Goal: Task Accomplishment & Management: Complete application form

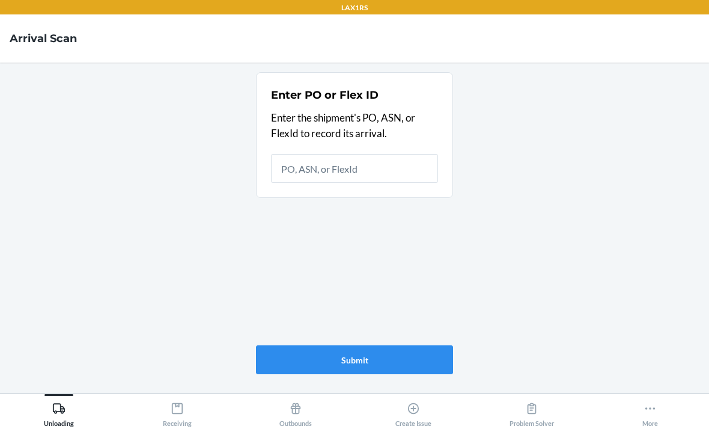
scroll to position [38, 0]
click at [411, 407] on icon at bounding box center [413, 408] width 13 height 13
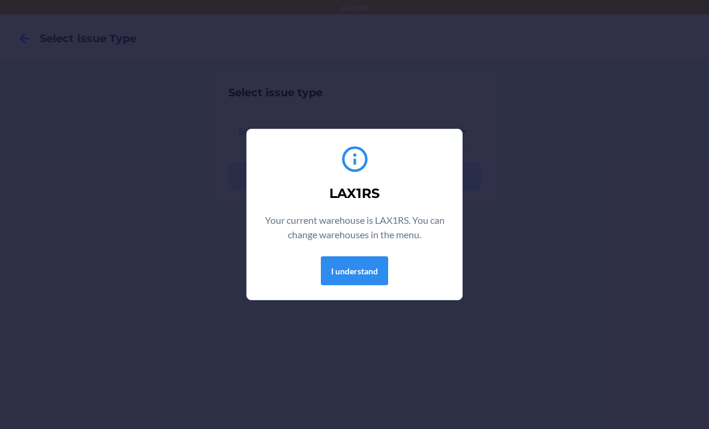
click at [373, 274] on button "I understand" at bounding box center [354, 270] width 67 height 29
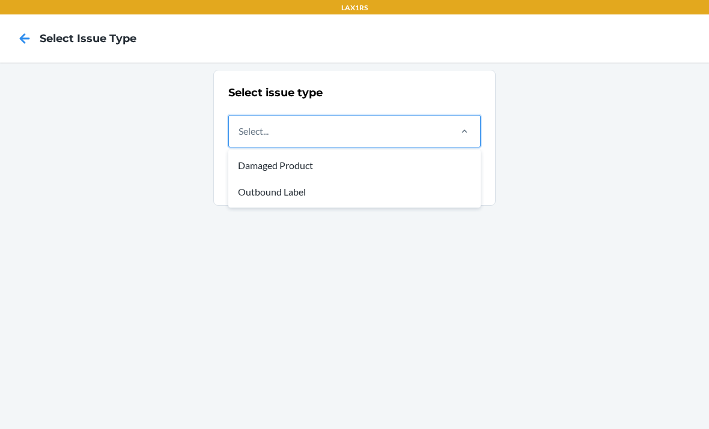
click at [379, 162] on div "Damaged Product" at bounding box center [355, 165] width 248 height 26
click at [240, 138] on input "option Damaged Product focused, 1 of 2. 2 results available. Use Up and Down to…" at bounding box center [239, 131] width 1 height 14
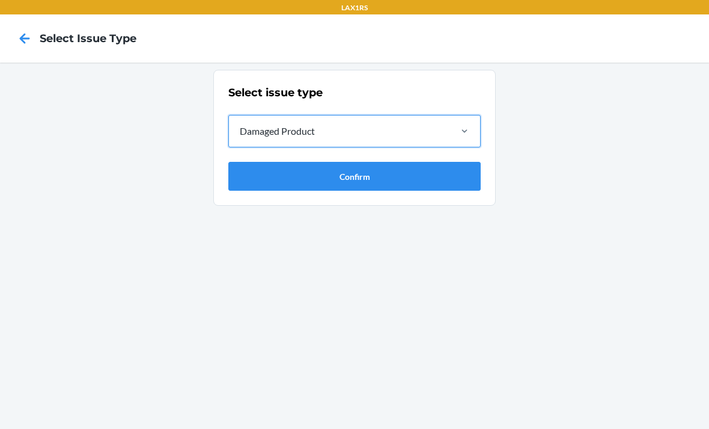
click at [414, 177] on button "Confirm" at bounding box center [354, 176] width 252 height 29
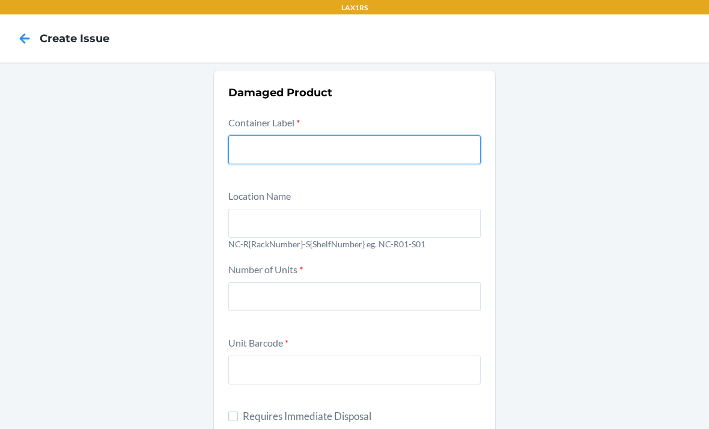
click at [257, 159] on input "text" at bounding box center [354, 149] width 252 height 29
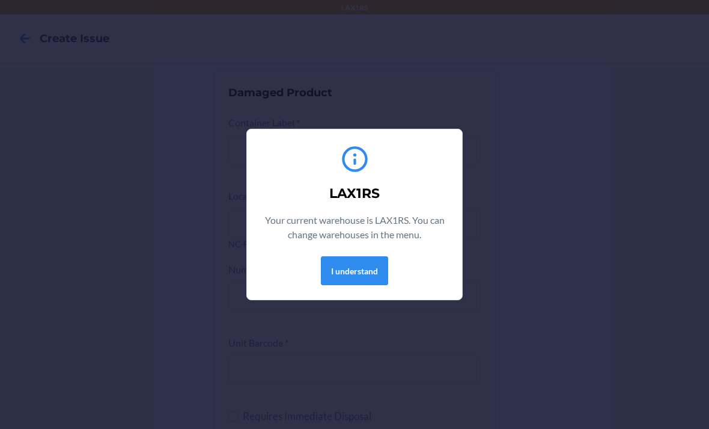
click at [345, 281] on button "I understand" at bounding box center [354, 270] width 67 height 29
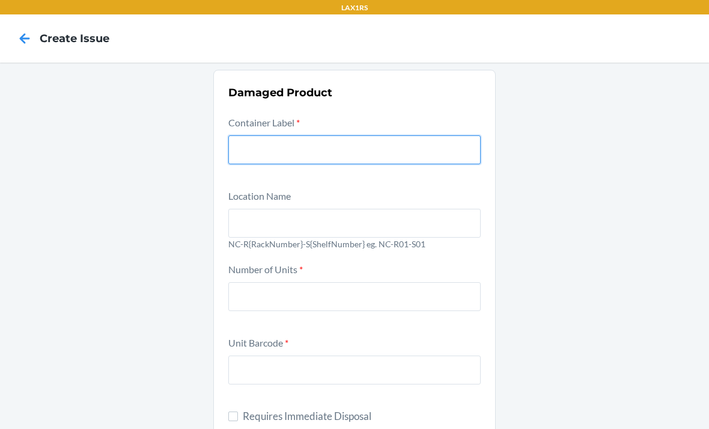
click at [263, 149] on input "text" at bounding box center [354, 149] width 252 height 29
click at [258, 151] on input "text" at bounding box center [354, 149] width 252 height 29
paste input "9644224"
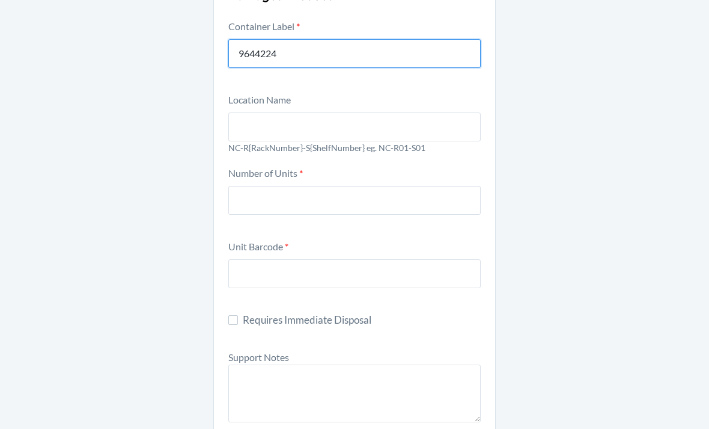
scroll to position [103, 0]
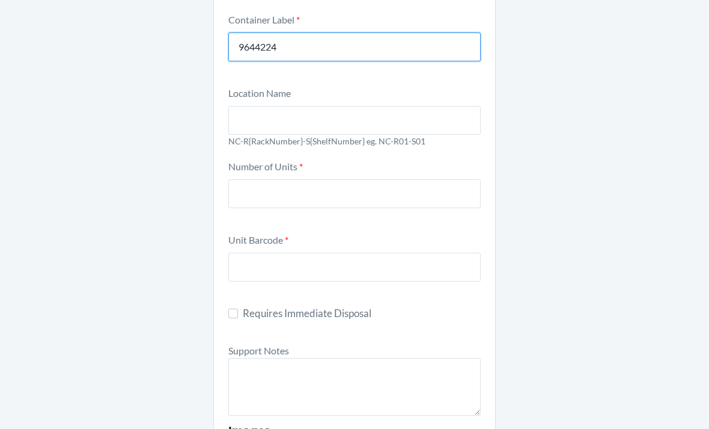
type input "9644224"
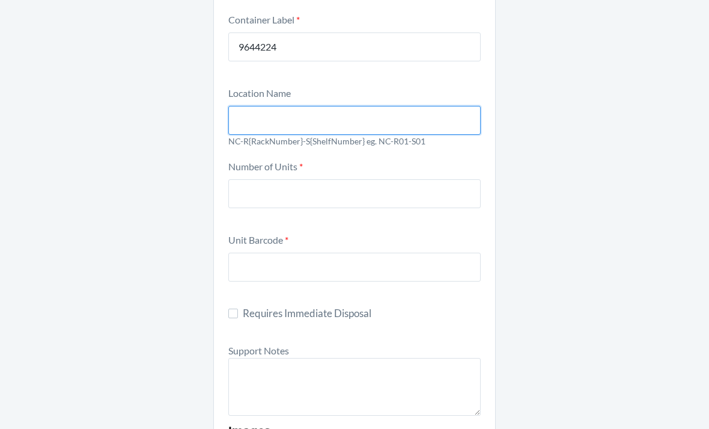
click at [260, 114] on input "text" at bounding box center [354, 120] width 252 height 29
type input "NC-R01-S01"
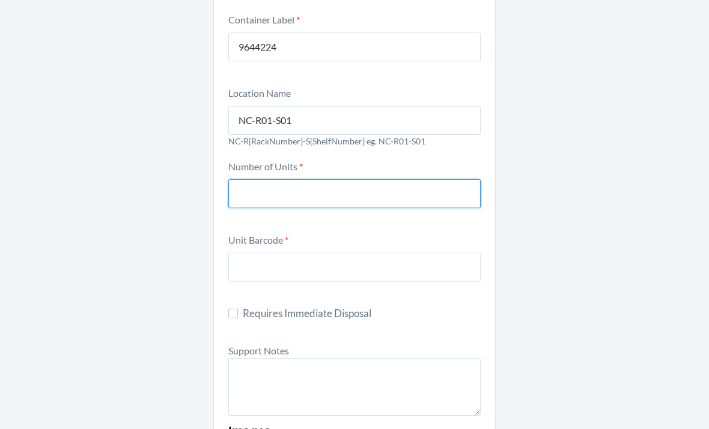
click at [422, 197] on input "number" at bounding box center [354, 193] width 252 height 29
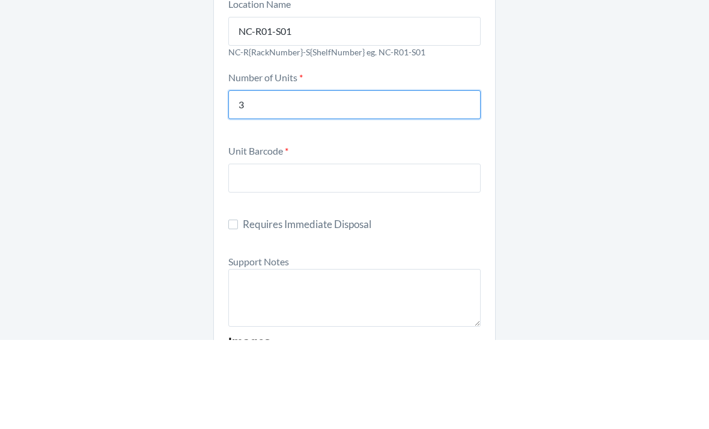
type input "3"
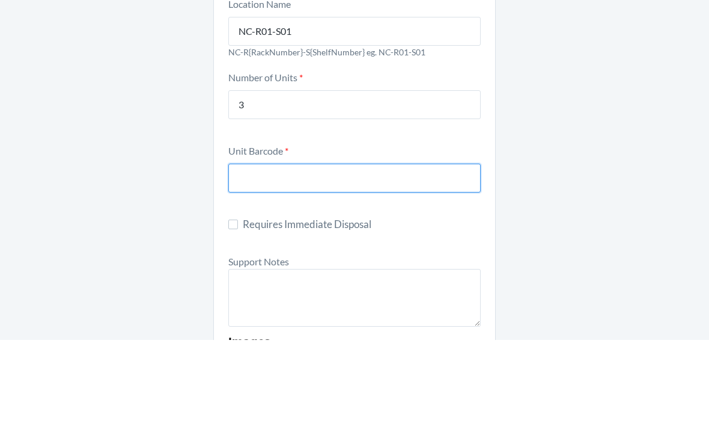
click at [370, 252] on input "text" at bounding box center [354, 266] width 252 height 29
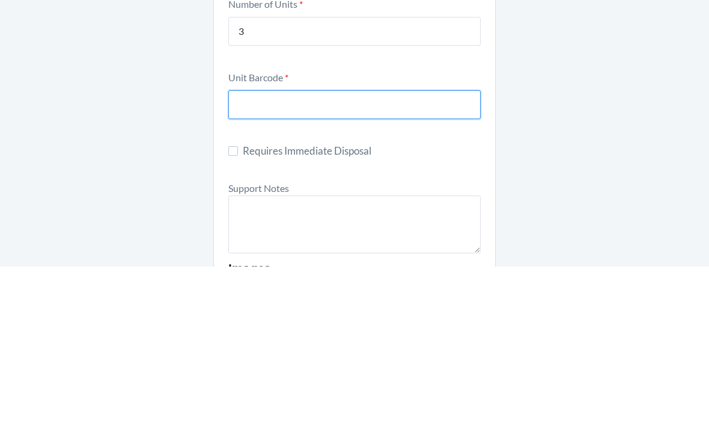
paste input "9644224"
type input "9"
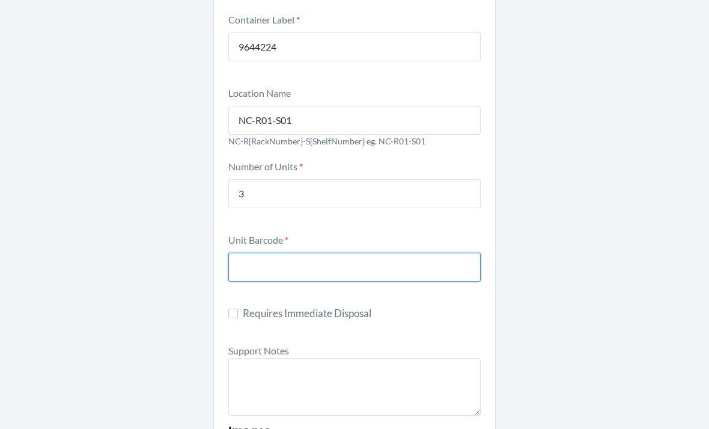
click at [333, 252] on input "text" at bounding box center [354, 266] width 252 height 29
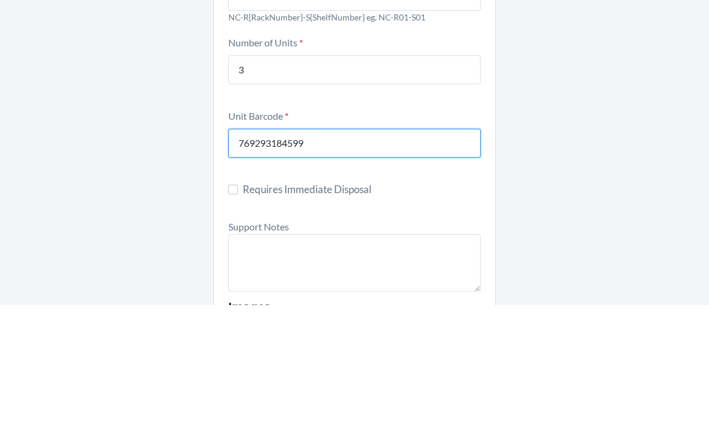
type input "769293184599"
click at [626, 180] on div "Damaged Product Container Label * 9644224 Location Name [GEOGRAPHIC_DATA]-R01-S…" at bounding box center [354, 405] width 709 height 890
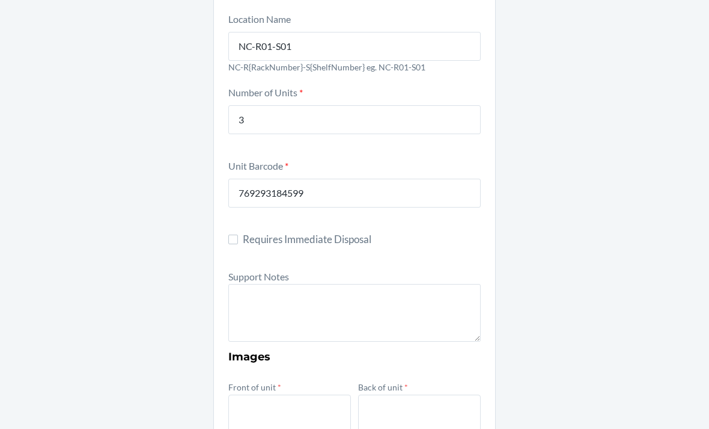
scroll to position [176, 0]
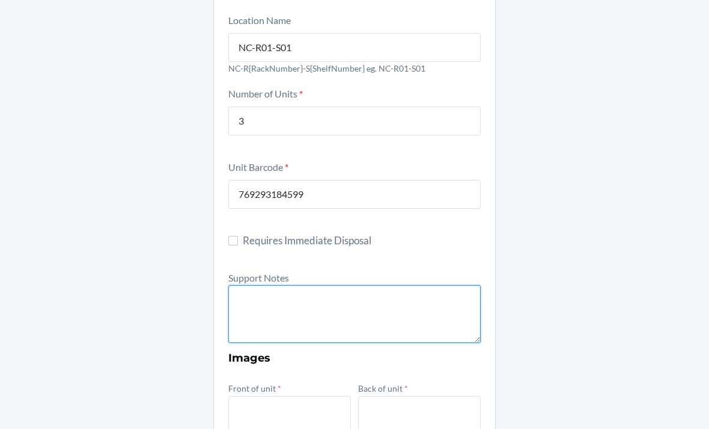
click at [382, 285] on textarea at bounding box center [354, 314] width 252 height 58
click at [304, 285] on textarea "FROM RESERVE STORAGE RS SKU:" at bounding box center [354, 314] width 252 height 58
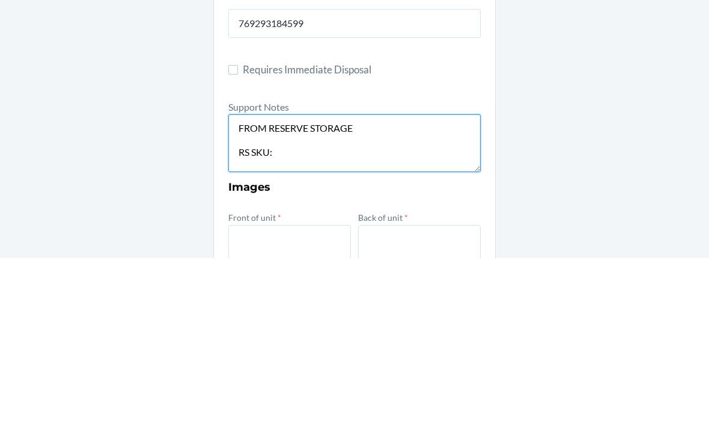
click at [325, 285] on textarea "FROM RESERVE STORAGE RS SKU:" at bounding box center [354, 314] width 252 height 58
click at [295, 285] on textarea "FROM RESERVE STORAGE RS SKU:" at bounding box center [354, 314] width 252 height 58
click at [315, 285] on textarea "FROM RESERVE STORAGE RS SKU:" at bounding box center [354, 314] width 252 height 58
paste textarea "D7TPNLWMGX7"
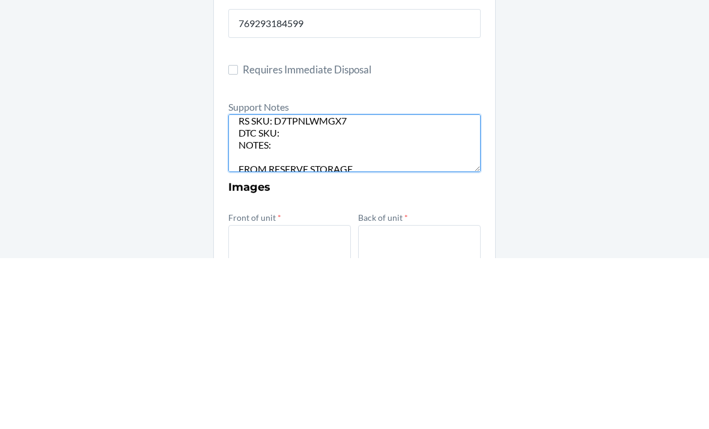
scroll to position [29, 0]
click at [327, 285] on textarea "FROM RESERVE STORAGE RS SKU: D7TPNLWMGX7 DTC SKU: NOTES: FROM RESERVE STORAGE" at bounding box center [354, 314] width 252 height 58
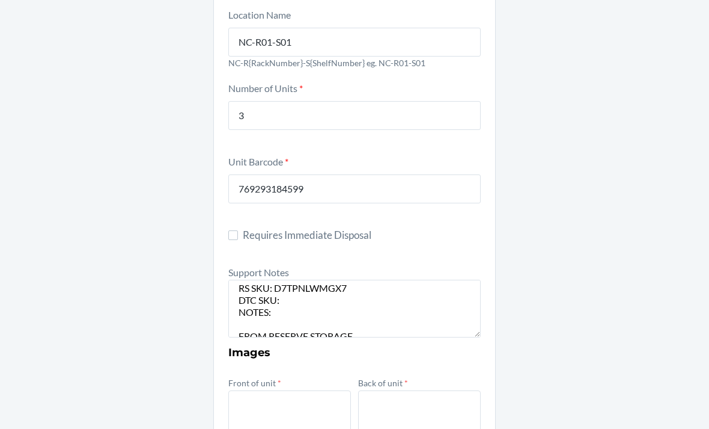
scroll to position [185, 0]
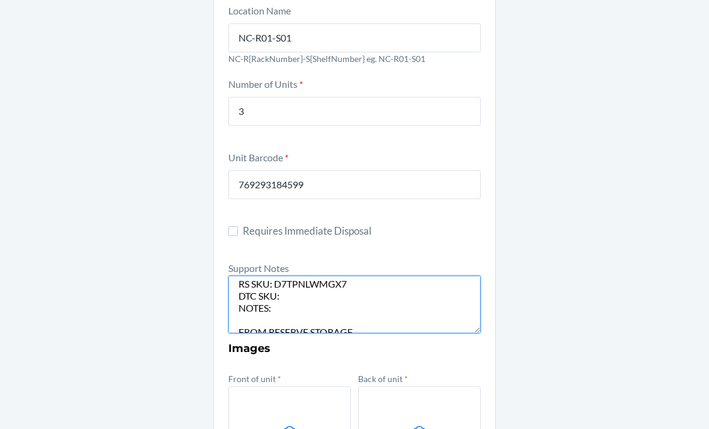
click at [325, 275] on textarea "FROM RESERVE STORAGE RS SKU: D7TPNLWMGX7 DTC SKU: NOTES: FROM RESERVE STORAGE" at bounding box center [354, 304] width 252 height 58
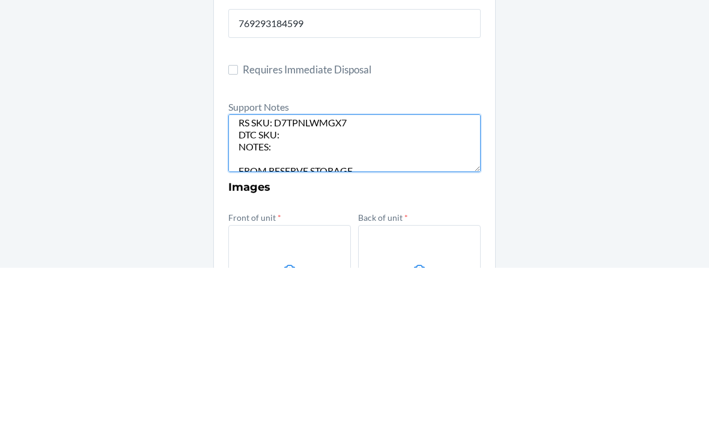
click at [328, 275] on textarea "FROM RESERVE STORAGE RS SKU: D7TPNLWMGX7 DTC SKU: NOTES: FROM RESERVE STORAGE" at bounding box center [354, 304] width 252 height 58
paste textarea "DEY6BMP5LDJ"
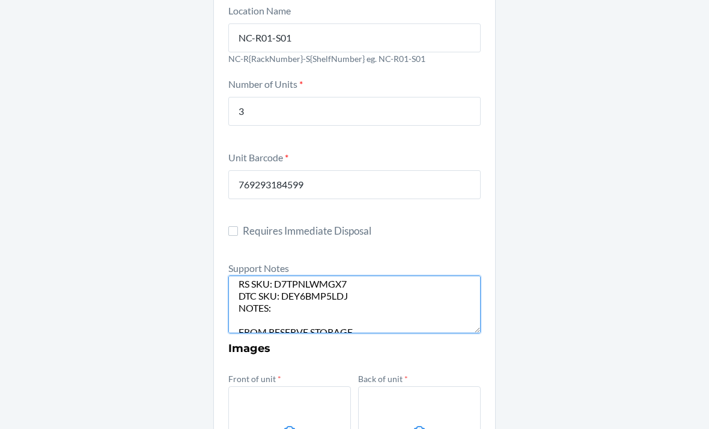
click at [302, 275] on textarea "FROM RESERVE STORAGE RS SKU: D7TPNLWMGX7 DTC SKU: DEY6BMP5LDJ NOTES: FROM RESER…" at bounding box center [354, 304] width 252 height 58
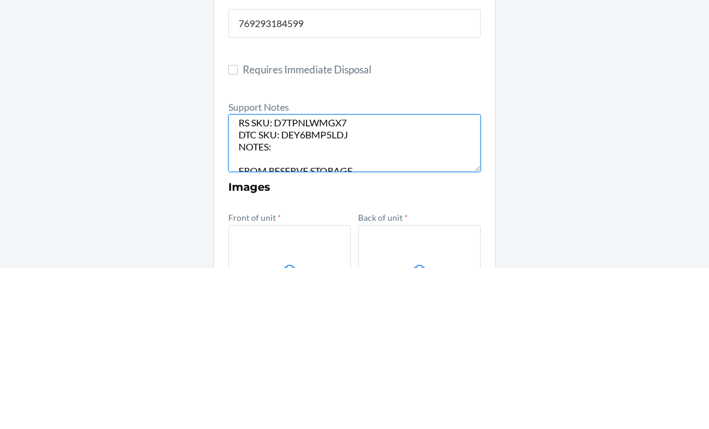
click at [301, 275] on textarea "FROM RESERVE STORAGE RS SKU: D7TPNLWMGX7 DTC SKU: DEY6BMP5LDJ NOTES: FROM RESER…" at bounding box center [354, 304] width 252 height 58
click at [307, 275] on textarea "FROM RESERVE STORAGE RS SKU: D7TPNLWMGX7 DTC SKU: DEY6BMP5LDJ NOTES: FROM RESER…" at bounding box center [354, 304] width 252 height 58
click at [300, 275] on textarea "FROM RESERVE STORAGE RS SKU: D7TPNLWMGX7 DTC SKU: DEY6BMP5LDJ NOTES: FROM RESER…" at bounding box center [354, 304] width 252 height 58
click at [303, 275] on textarea "FROM RESERVE STORAGE RS SKU: D7TPNLWMGX7 DTC SKU: DEY6BMP5LDJ NOTES: FROM RESER…" at bounding box center [354, 304] width 252 height 58
click at [301, 275] on textarea "FROM RESERVE STORAGE RS SKU: D7TPNLWMGX7 DTC SKU: DEY6BMP5LDJ NOTES: FROM RESER…" at bounding box center [354, 304] width 252 height 58
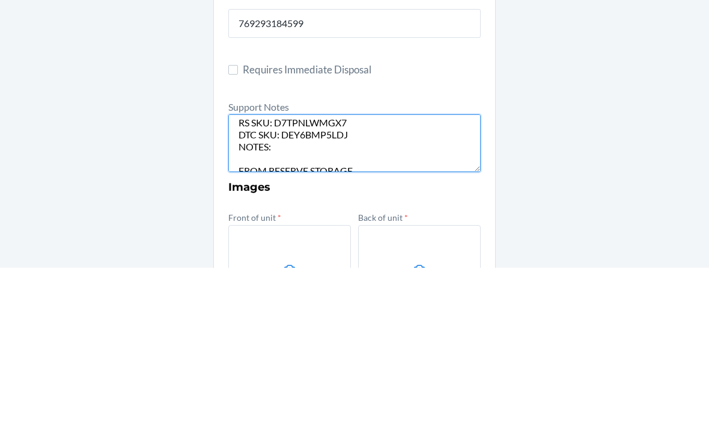
click at [298, 275] on textarea "FROM RESERVE STORAGE RS SKU: D7TPNLWMGX7 DTC SKU: DEY6BMP5LDJ NOTES: FROM RESER…" at bounding box center [354, 304] width 252 height 58
paste textarea "3 units damaged, the case is missing"
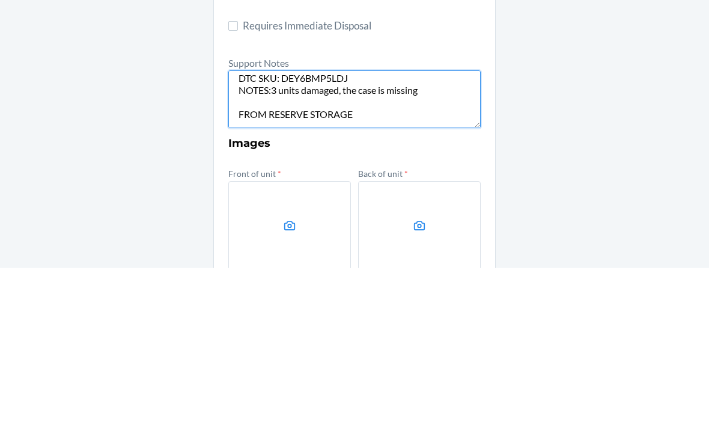
scroll to position [240, 0]
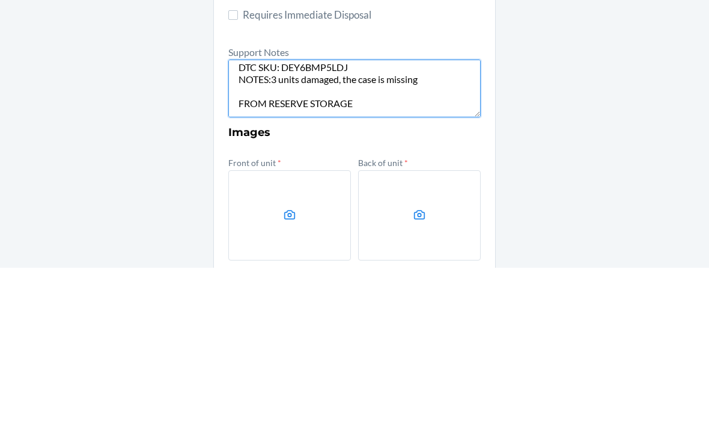
type textarea "FROM RESERVE STORAGE RS SKU: D7TPNLWMGX7 DTC SKU: DEY6BMP5LDJ NOTES:3 units dam…"
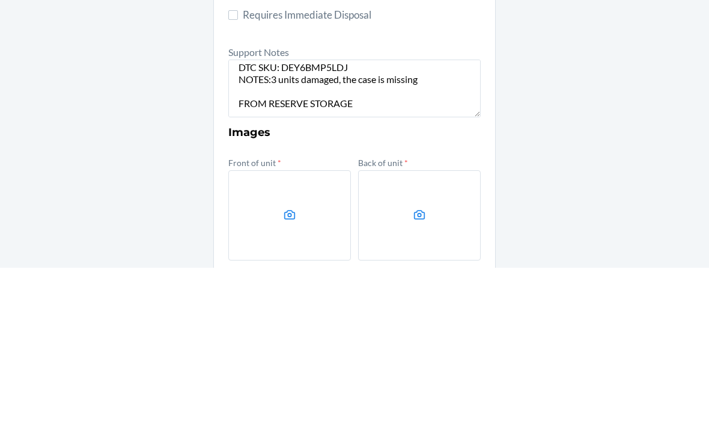
click at [308, 331] on label at bounding box center [289, 376] width 123 height 90
click at [0, 0] on input "file" at bounding box center [0, 0] width 0 height 0
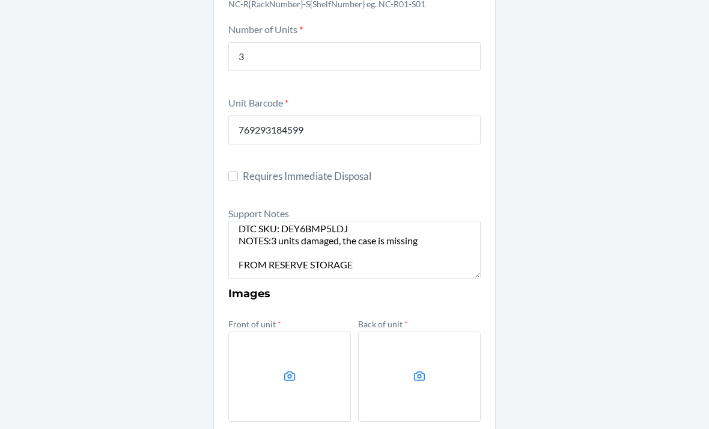
click at [462, 338] on label at bounding box center [419, 376] width 123 height 90
click at [0, 0] on input "file" at bounding box center [0, 0] width 0 height 0
click at [275, 340] on label at bounding box center [289, 376] width 123 height 90
click at [0, 0] on input "file" at bounding box center [0, 0] width 0 height 0
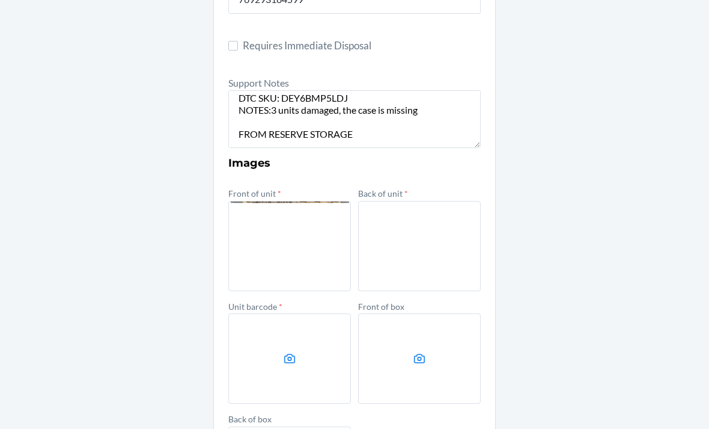
scroll to position [399, 0]
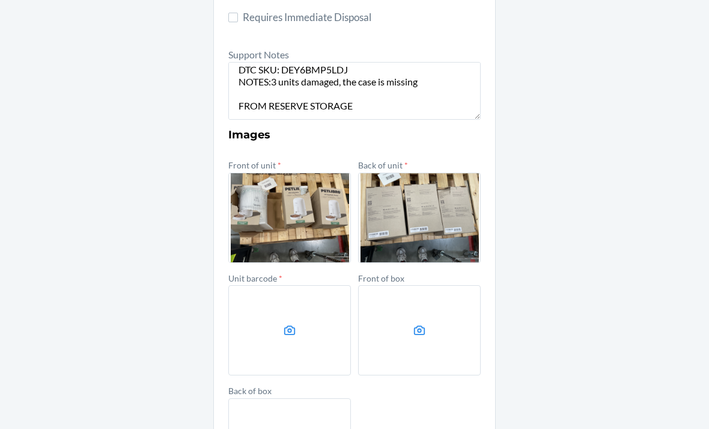
click at [256, 286] on label at bounding box center [289, 330] width 123 height 90
click at [0, 0] on input "file" at bounding box center [0, 0] width 0 height 0
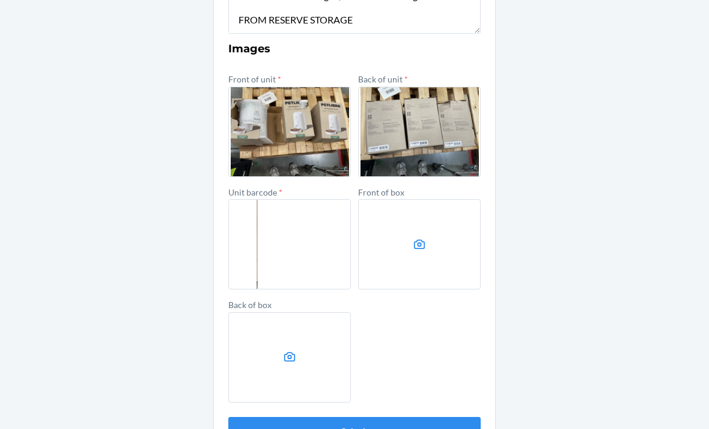
scroll to position [483, 0]
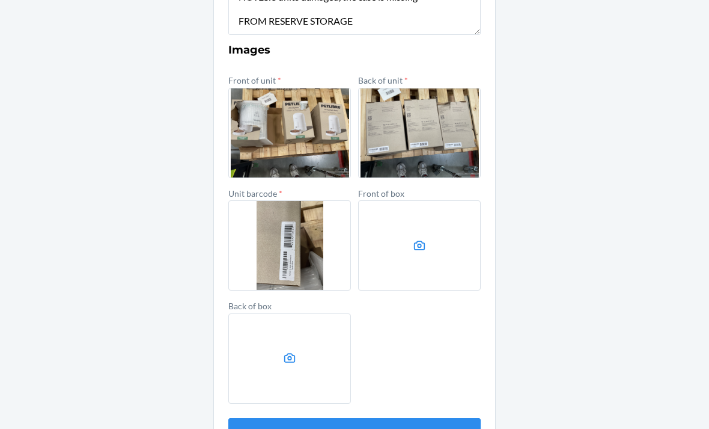
click at [415, 418] on button "Submit" at bounding box center [354, 432] width 252 height 29
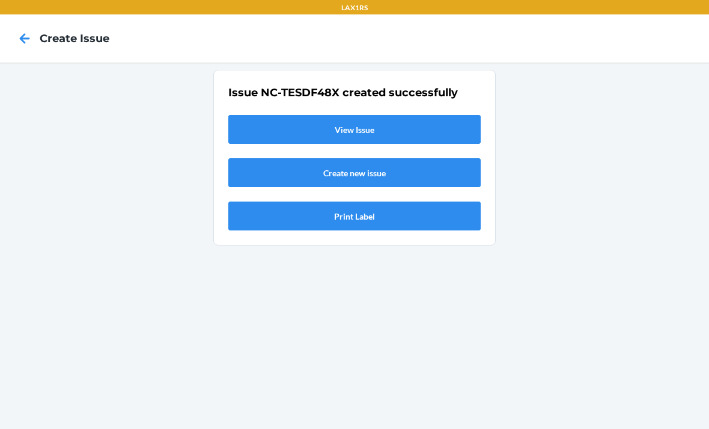
click at [246, 115] on link "View Issue" at bounding box center [354, 129] width 252 height 29
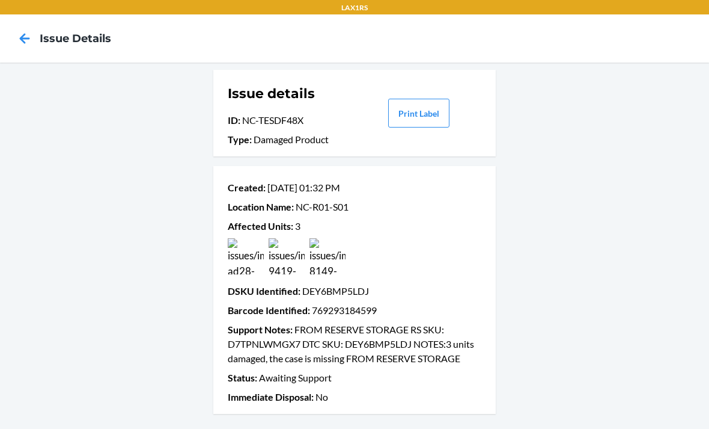
click at [23, 31] on icon at bounding box center [24, 38] width 20 height 20
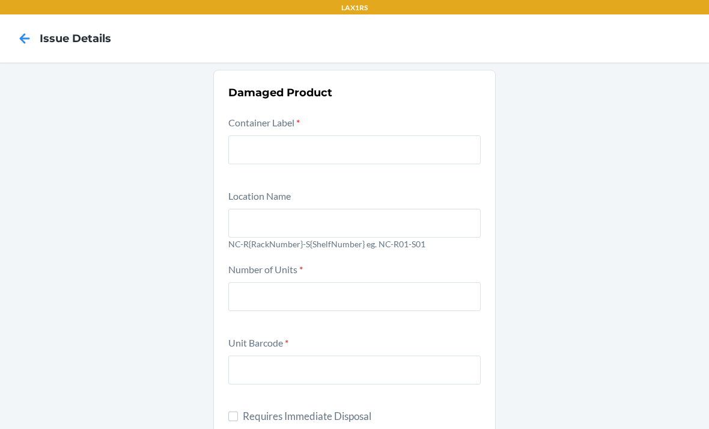
scroll to position [38, 0]
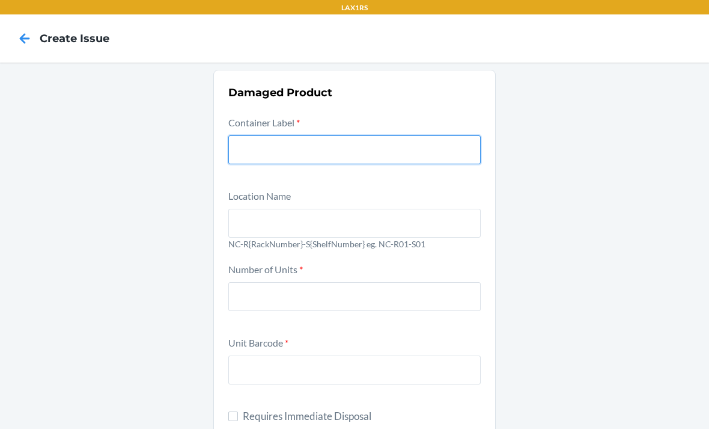
click at [328, 135] on input "text" at bounding box center [354, 149] width 252 height 29
click at [372, 135] on input "text" at bounding box center [354, 149] width 252 height 29
click at [325, 135] on input "text" at bounding box center [354, 149] width 252 height 29
click at [341, 135] on input "text" at bounding box center [354, 149] width 252 height 29
click at [280, 135] on input "text" at bounding box center [354, 149] width 252 height 29
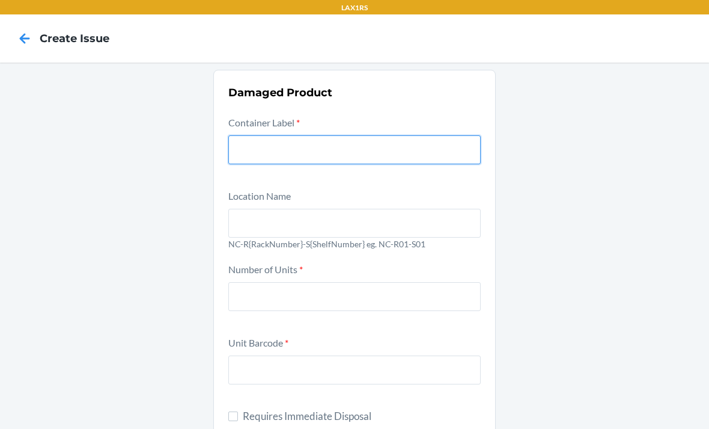
paste input "9572666"
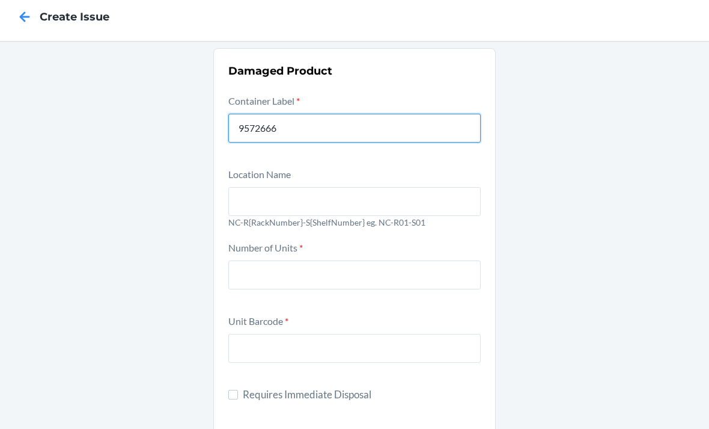
scroll to position [30, 0]
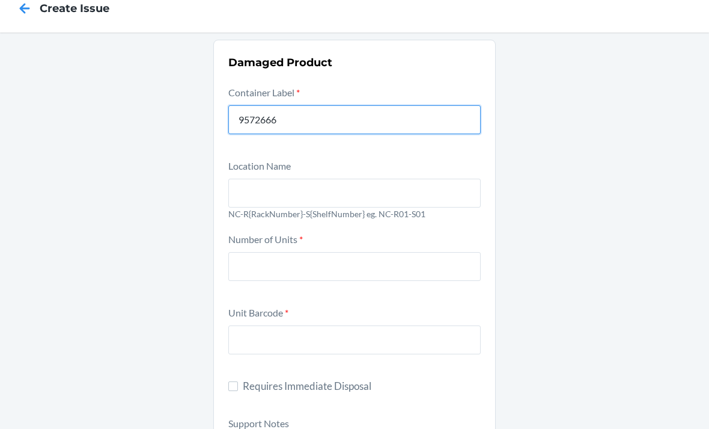
type input "9572666"
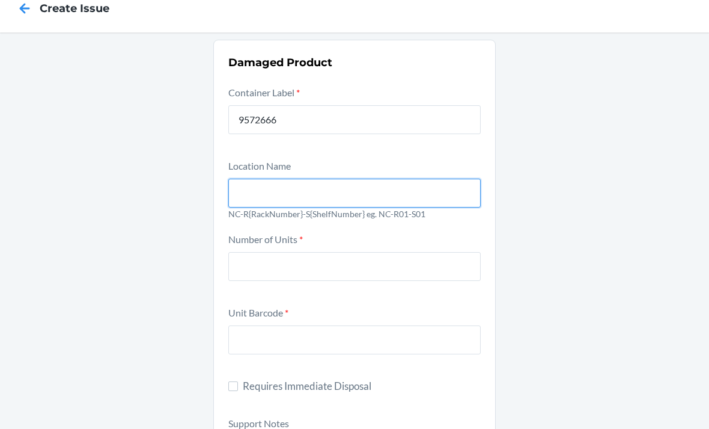
click at [331, 179] on input "text" at bounding box center [354, 193] width 252 height 29
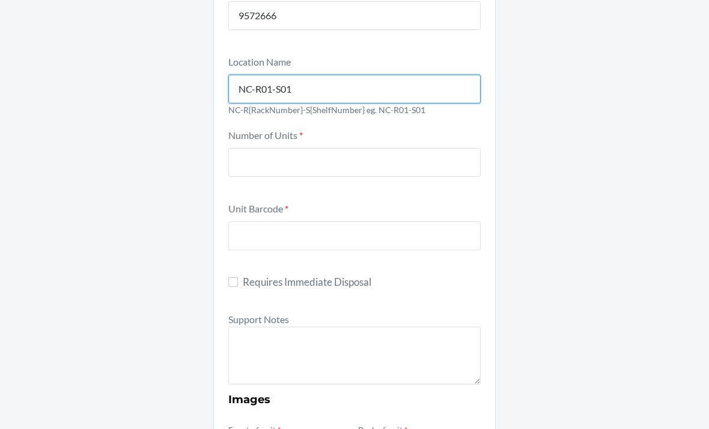
scroll to position [133, 0]
type input "NC-R01-S01"
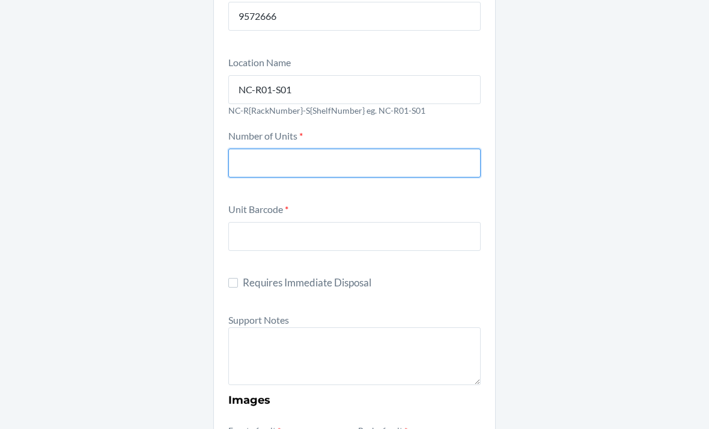
click at [416, 148] on input "number" at bounding box center [354, 162] width 252 height 29
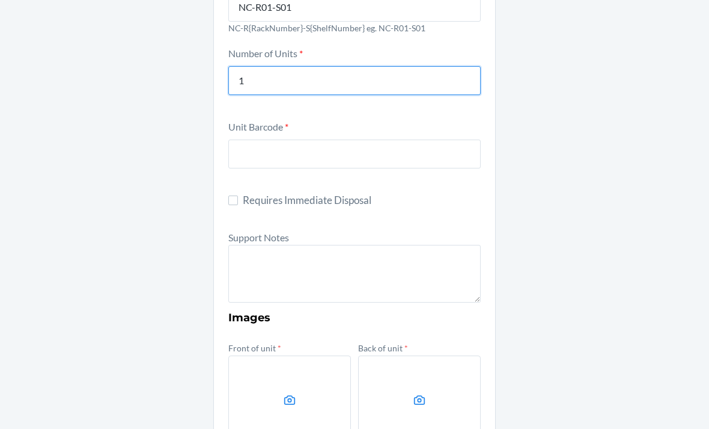
scroll to position [222, 0]
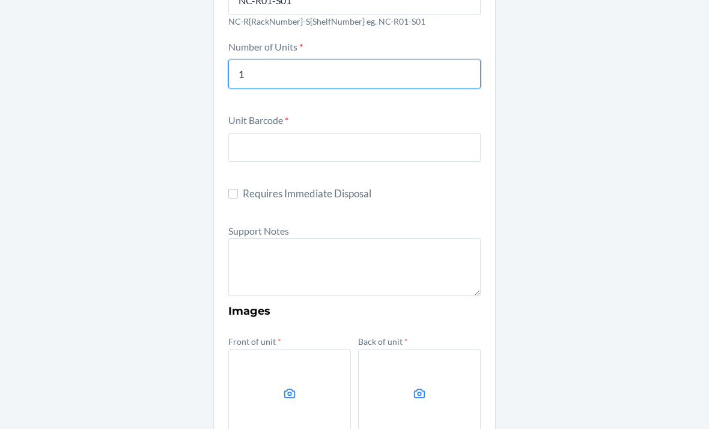
type input "1"
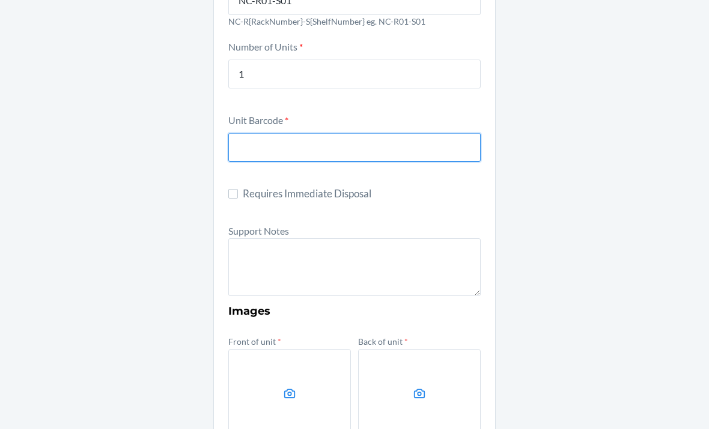
click at [393, 133] on input "text" at bounding box center [354, 147] width 252 height 29
click at [427, 133] on input "text" at bounding box center [354, 147] width 252 height 29
click at [251, 133] on input "text" at bounding box center [354, 147] width 252 height 29
paste input "00198119011502"
click at [252, 133] on input "00198119011502" at bounding box center [354, 147] width 252 height 29
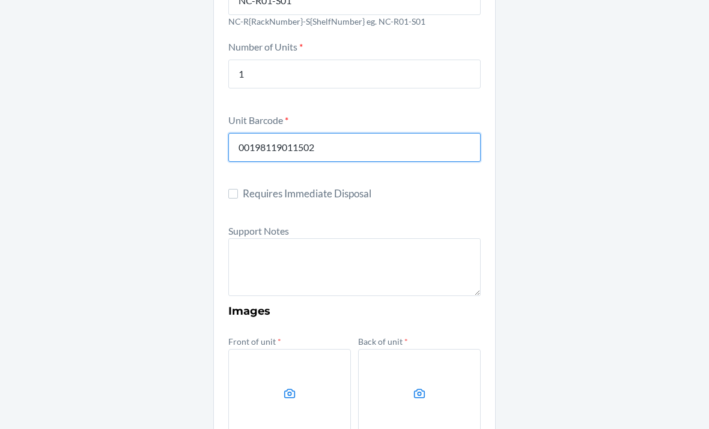
click at [245, 133] on input "00198119011502" at bounding box center [354, 147] width 252 height 29
type input "198119011502"
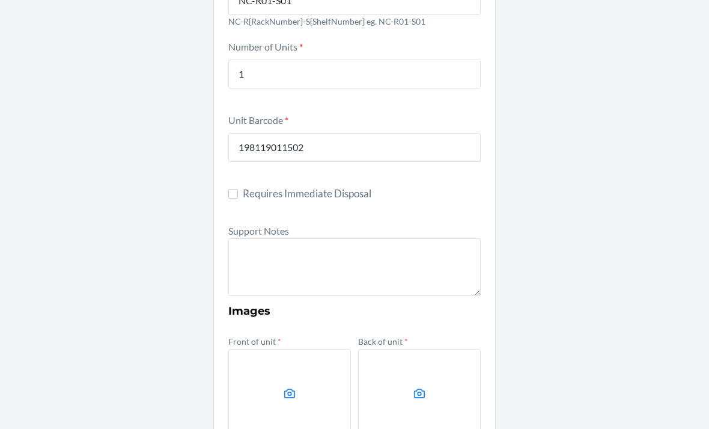
click at [610, 150] on div "Damaged Product Container Label * 9572666 Location Name [GEOGRAPHIC_DATA]-R01-S…" at bounding box center [354, 285] width 709 height 890
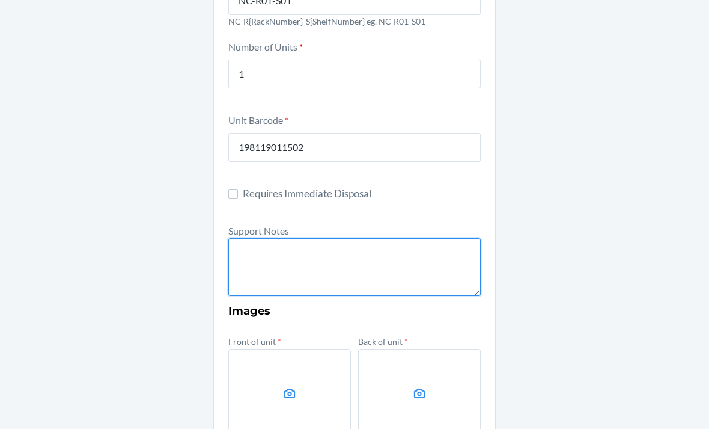
click at [434, 238] on textarea at bounding box center [354, 267] width 252 height 58
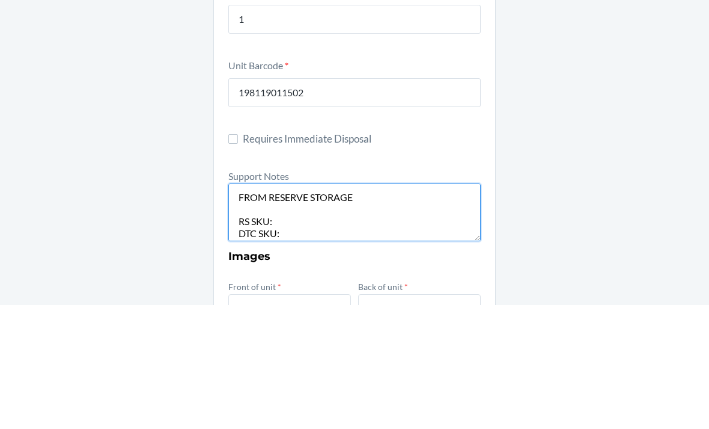
scroll to position [0, 0]
click at [335, 307] on textarea "FROM RESERVE STORAGE RS SKU: DTC SKU: NOTES: FROM RESERVE STORAGE" at bounding box center [354, 336] width 252 height 58
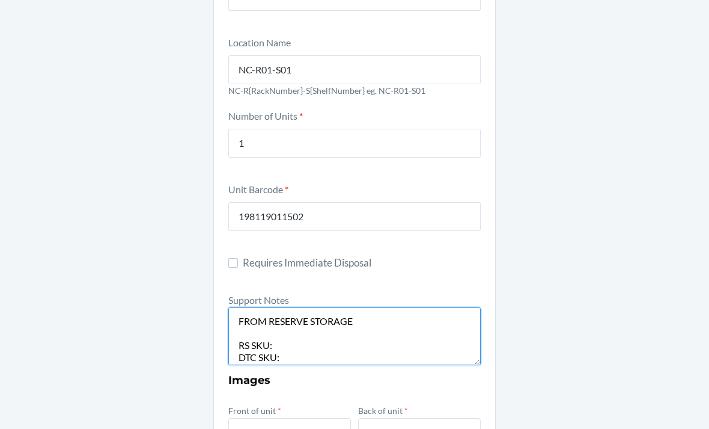
click at [312, 307] on textarea "FROM RESERVE STORAGE RS SKU: DTC SKU: NOTES: FROM RESERVE STORAGE" at bounding box center [354, 336] width 252 height 58
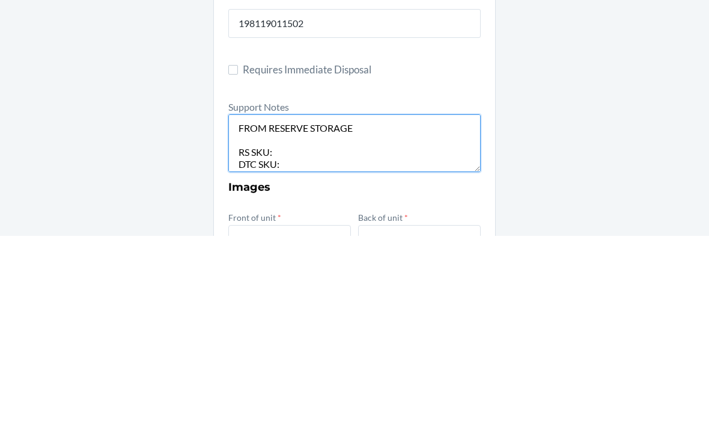
click at [314, 307] on textarea "FROM RESERVE STORAGE RS SKU: DTC SKU: NOTES: FROM RESERVE STORAGE" at bounding box center [354, 336] width 252 height 58
paste textarea "DHCD898YQVU"
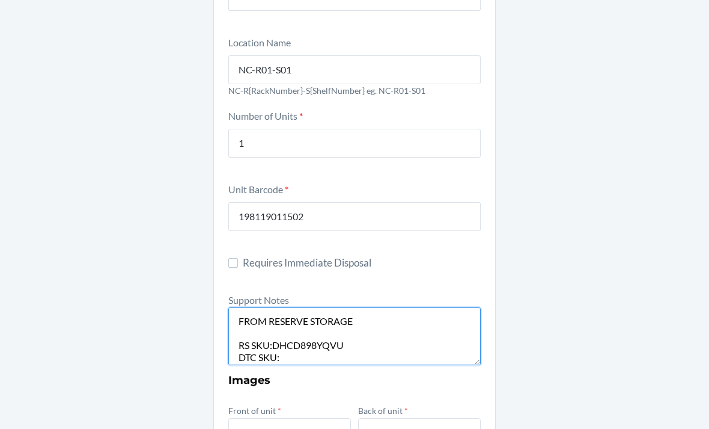
click at [311, 319] on textarea "FROM RESERVE STORAGE RS SKU:DHCD898YQVU DTC SKU: NOTES: FROM RESERVE STORAGE" at bounding box center [354, 336] width 252 height 58
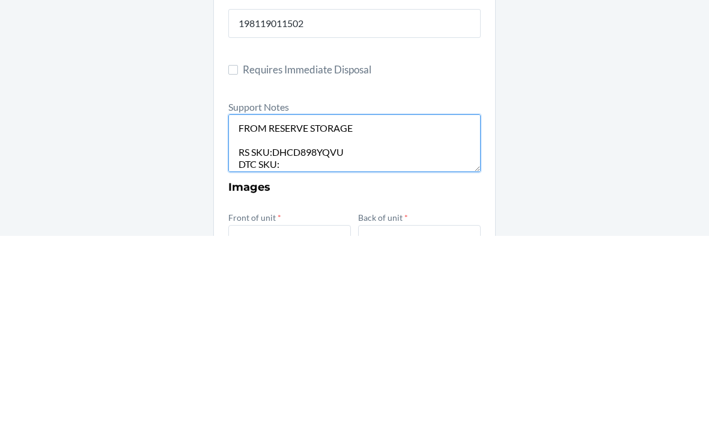
click at [313, 307] on textarea "FROM RESERVE STORAGE RS SKU:DHCD898YQVU DTC SKU: NOTES: FROM RESERVE STORAGE" at bounding box center [354, 336] width 252 height 58
click at [303, 307] on textarea "FROM RESERVE STORAGE RS SKU:DHCD898YQVU DTC SKU: NOTES: FROM RESERVE STORAGE" at bounding box center [354, 336] width 252 height 58
click at [294, 307] on textarea "FROM RESERVE STORAGE RS SKU:DHCD898YQVU DTC SKU: NOTES: FROM RESERVE STORAGE" at bounding box center [354, 336] width 252 height 58
paste textarea "DE4YJ9KL3J2"
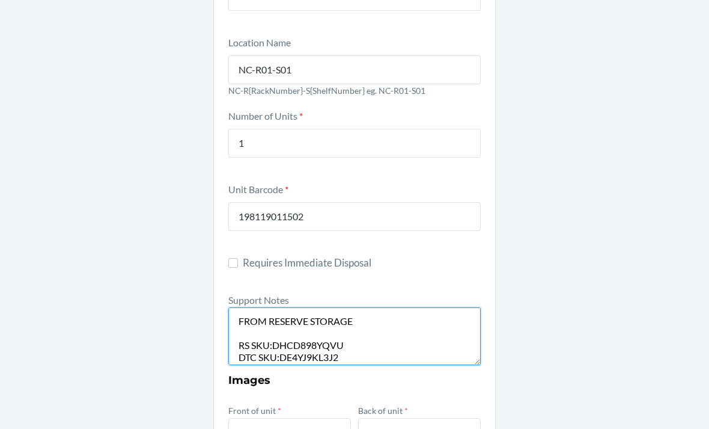
click at [360, 309] on textarea "FROM RESERVE STORAGE RS SKU:DHCD898YQVU DTC SKU:DE4YJ9KL3J2 NOTES: FROM RESERVE…" at bounding box center [354, 336] width 252 height 58
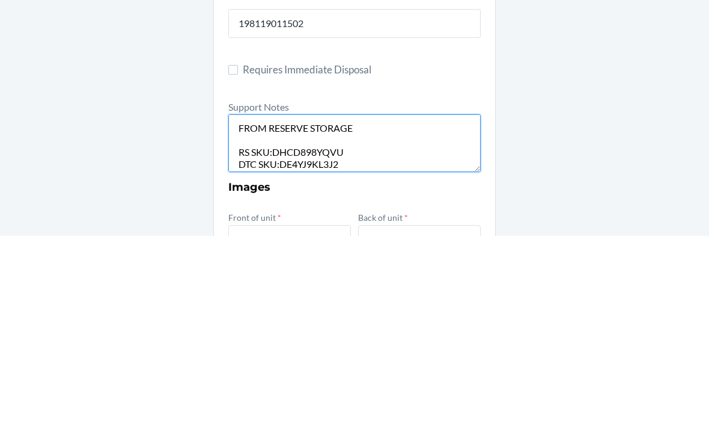
click at [369, 307] on textarea "FROM RESERVE STORAGE RS SKU:DHCD898YQVU DTC SKU:DE4YJ9KL3J2 NOTES: FROM RESERVE…" at bounding box center [354, 336] width 252 height 58
click at [283, 307] on textarea "FROM RESERVE STORAGE RS SKU:DHCD898YQVU DTC SKU:DE4YJ9KL3J2 NOTES: FROM RESERVE…" at bounding box center [354, 336] width 252 height 58
click at [292, 307] on textarea "FROM RESERVE STORAGE RS SKU:DHCD898YQVU DTC SKU:DE4YJ9KL3J2 NOTES: FROM RESERVE…" at bounding box center [354, 336] width 252 height 58
click at [291, 307] on textarea "FROM RESERVE STORAGE RS SKU:DHCD898YQVU DTC SKU:DE4YJ9KL3J2 NOTES: FROM RESERVE…" at bounding box center [354, 336] width 252 height 58
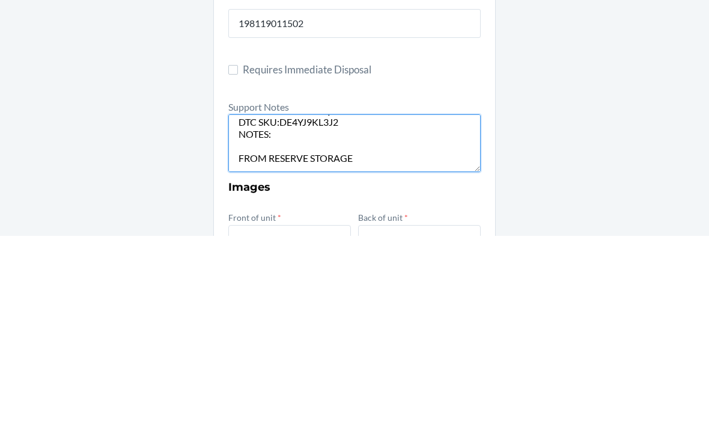
click at [290, 307] on textarea "FROM RESERVE STORAGE RS SKU:DHCD898YQVU DTC SKU:DE4YJ9KL3J2 NOTES: FROM RESERVE…" at bounding box center [354, 336] width 252 height 58
click at [297, 307] on textarea "FROM RESERVE STORAGE RS SKU:DHCD898YQVU DTC SKU:DE4YJ9KL3J2 NOTES: FROM RESERVE…" at bounding box center [354, 336] width 252 height 58
paste textarea "Kizik unit: outer packaging damaged, one shoe missing"
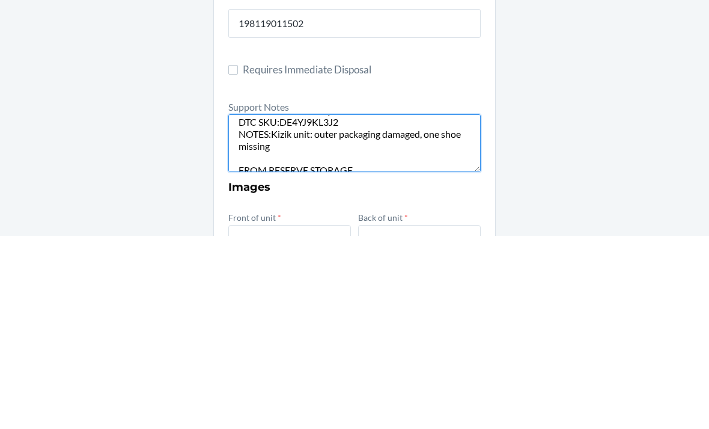
click at [318, 307] on textarea "FROM RESERVE STORAGE RS SKU:DHCD898YQVU DTC SKU:DE4YJ9KL3J2 NOTES:Kizik unit: o…" at bounding box center [354, 336] width 252 height 58
click at [308, 307] on textarea "FROM RESERVE STORAGE RS SKU:DHCD898YQVU DTC SKU:DE4YJ9KL3J2 NOTES:Kizik unit, o…" at bounding box center [354, 336] width 252 height 58
type textarea "FROM RESERVE STORAGE RS SKU:DHCD898YQVU DTC SKU:DE4YJ9KL3J2 NOTES:Kizik unit, o…"
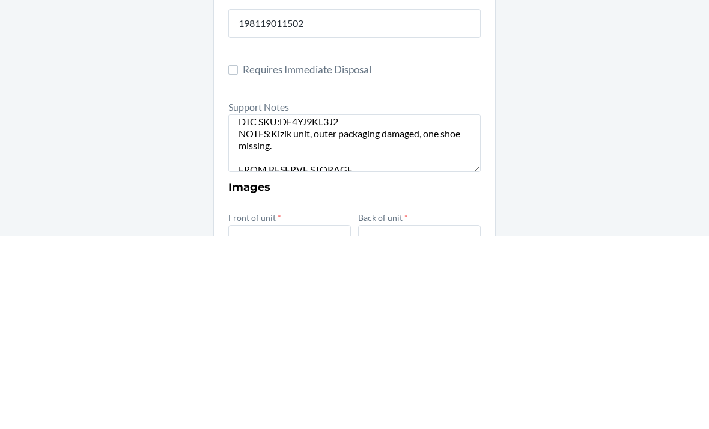
click at [583, 148] on div "Damaged Product Container Label * 9572666 Location Name [GEOGRAPHIC_DATA]-R01-S…" at bounding box center [354, 354] width 709 height 890
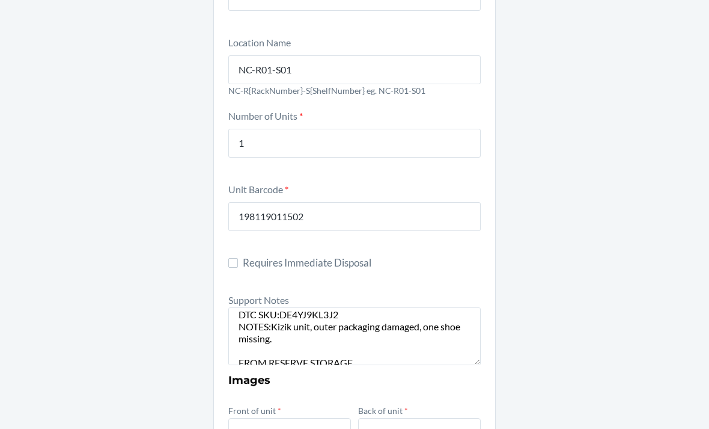
click at [0, 0] on input "file" at bounding box center [0, 0] width 0 height 0
